Goal: Information Seeking & Learning: Understand process/instructions

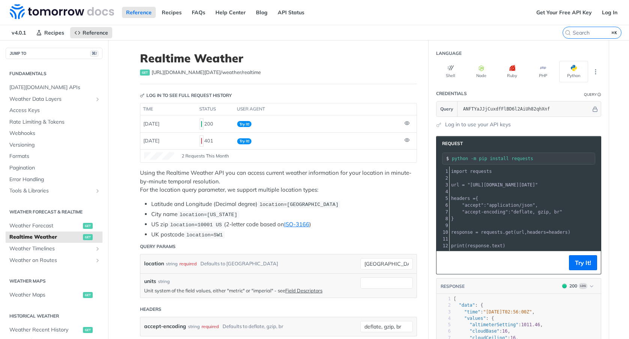
scroll to position [0, 3]
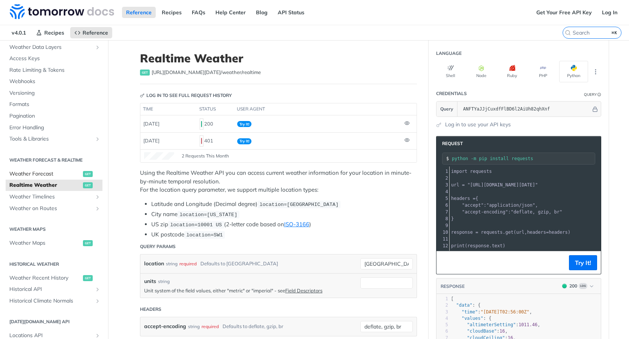
click at [57, 174] on span "Weather Forecast" at bounding box center [45, 174] width 72 height 8
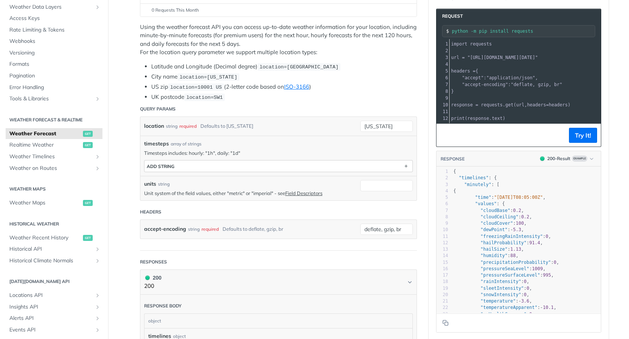
scroll to position [103, 0]
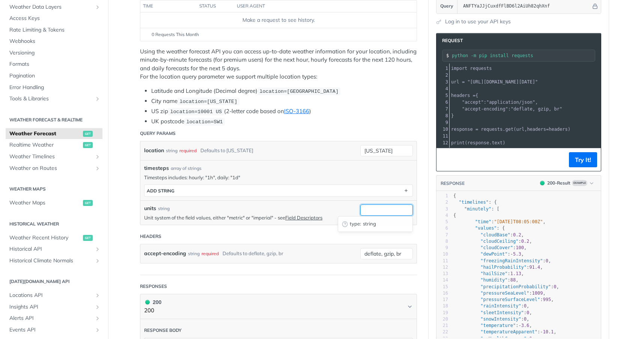
click at [370, 211] on input "units" at bounding box center [386, 209] width 53 height 11
click at [327, 162] on div "timesteps array of strings Timesteps includes: hourly: "1h", daily: "1d" timest…" at bounding box center [278, 180] width 276 height 40
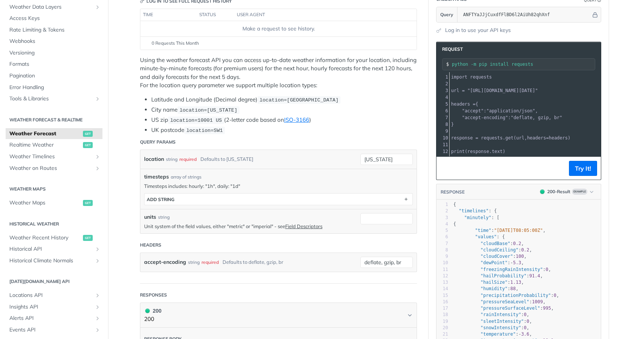
scroll to position [94, 0]
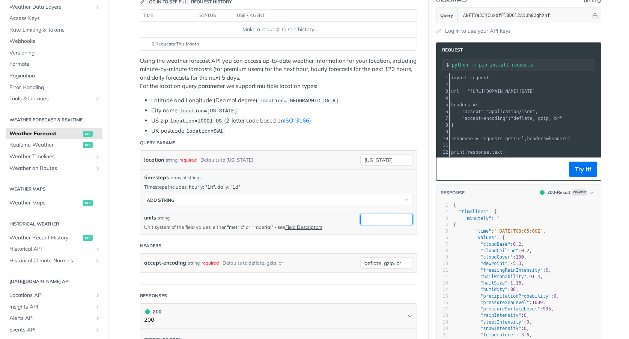
click at [374, 217] on input "units" at bounding box center [386, 219] width 53 height 11
type input "1d"
click at [369, 186] on p "Timesteps includes: hourly: "1h", daily: "1d"" at bounding box center [278, 186] width 269 height 7
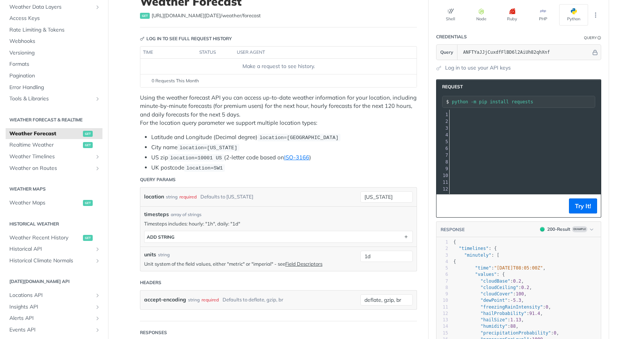
scroll to position [0, 170]
drag, startPoint x: 374, startPoint y: 256, endPoint x: 357, endPoint y: 256, distance: 16.9
click at [357, 256] on div "units string Unit system of the field values, either "metric" or "imperial" - s…" at bounding box center [278, 258] width 276 height 24
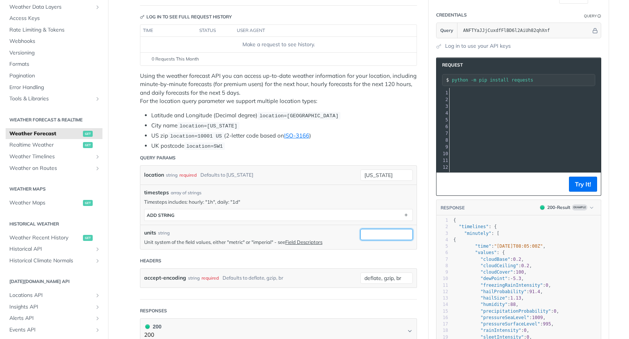
scroll to position [0, 152]
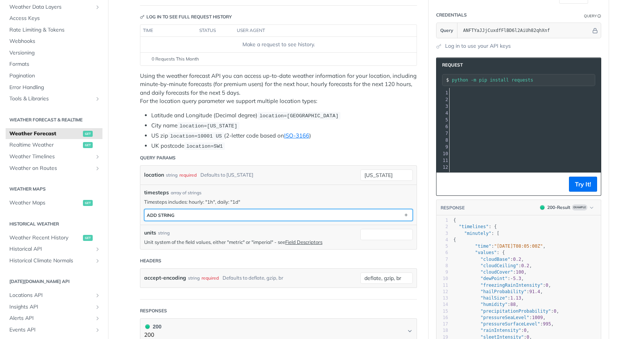
click at [323, 216] on button "ADD string" at bounding box center [279, 214] width 268 height 11
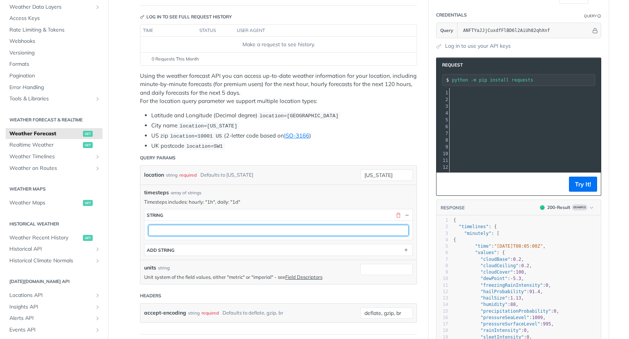
click at [278, 229] on input "text" at bounding box center [278, 230] width 261 height 11
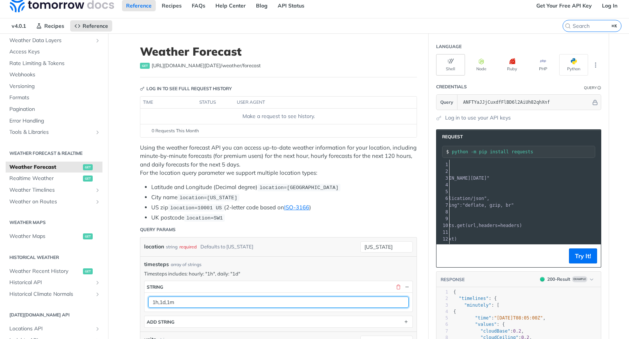
type input "1h,1d,1m"
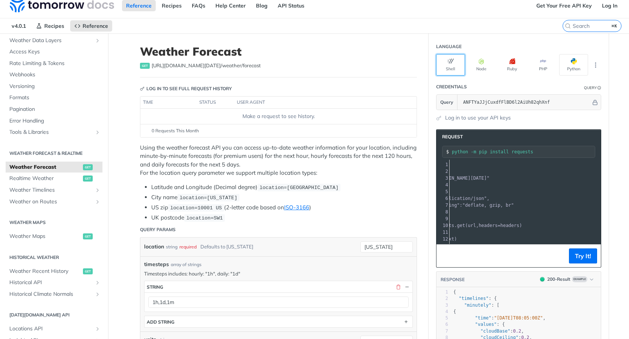
click at [450, 63] on icon "button" at bounding box center [451, 61] width 6 height 6
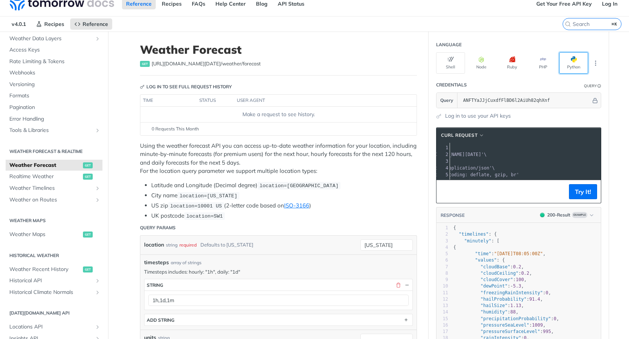
click at [576, 66] on button "Python" at bounding box center [574, 62] width 29 height 21
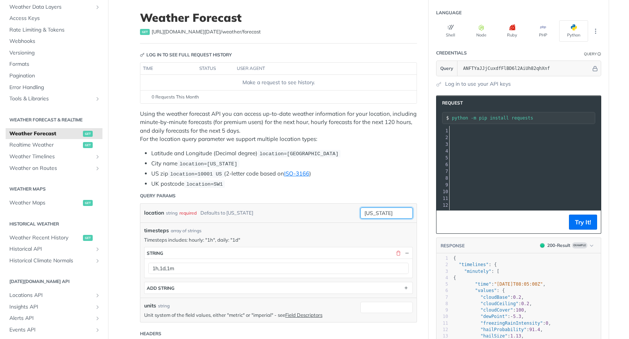
drag, startPoint x: 395, startPoint y: 212, endPoint x: 346, endPoint y: 212, distance: 48.4
click at [346, 212] on div "location string required Defaults to [US_STATE] [US_STATE]" at bounding box center [278, 213] width 276 height 19
type input "[GEOGRAPHIC_DATA]"
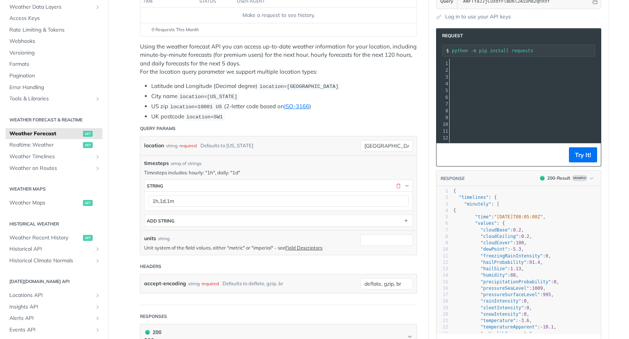
scroll to position [109, 0]
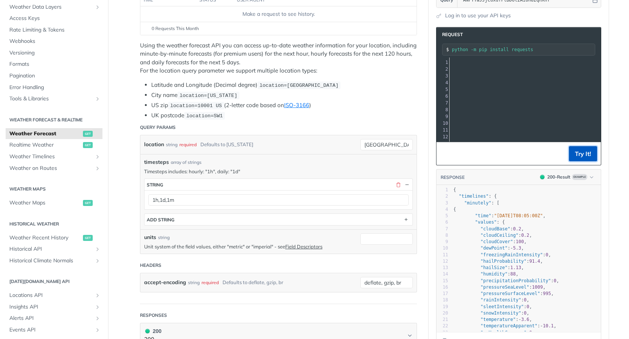
click at [578, 155] on button "Try It!" at bounding box center [583, 153] width 28 height 15
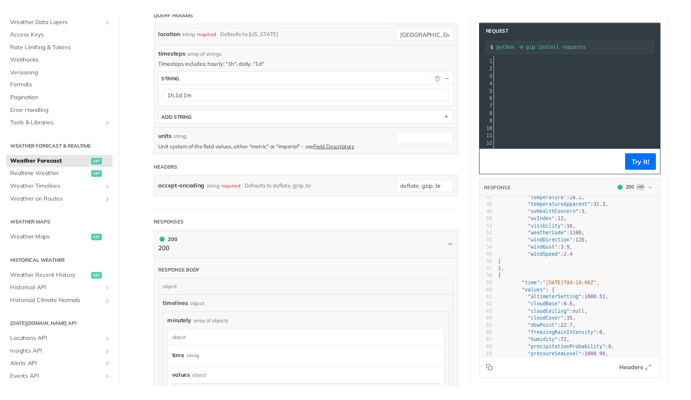
scroll to position [373, 0]
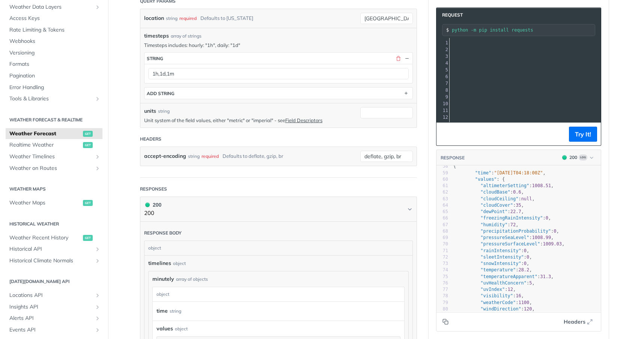
click at [445, 319] on icon "Copy to clipboard" at bounding box center [446, 321] width 6 height 6
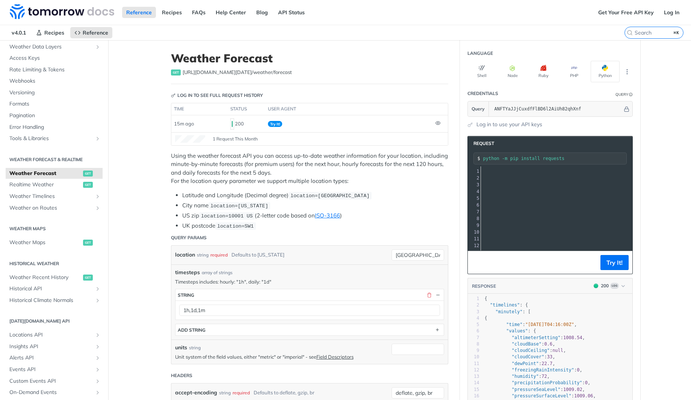
scroll to position [0, 188]
